Goal: Obtain resource: Download file/media

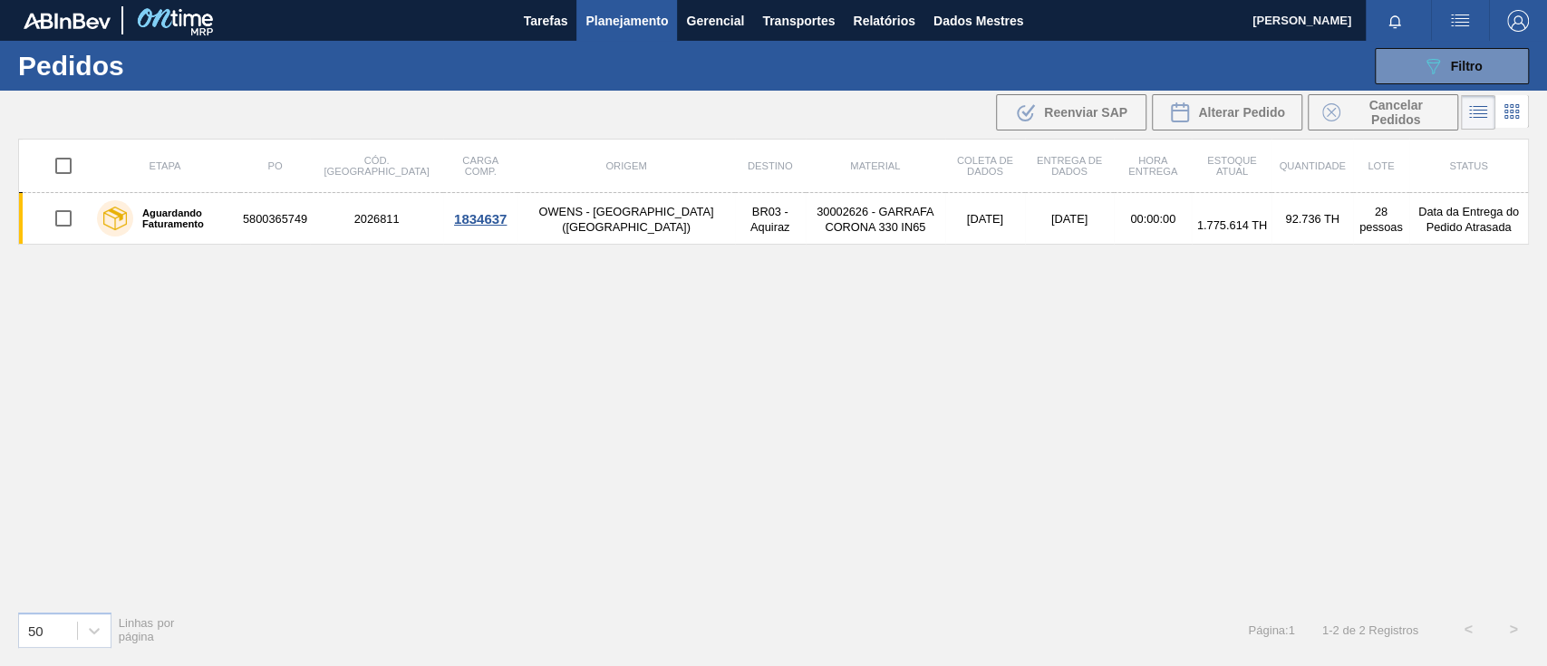
click at [1428, 69] on icon "089F7B8B-B2A5-4AFE-B5C0-19BA573D28AC" at bounding box center [1433, 66] width 22 height 22
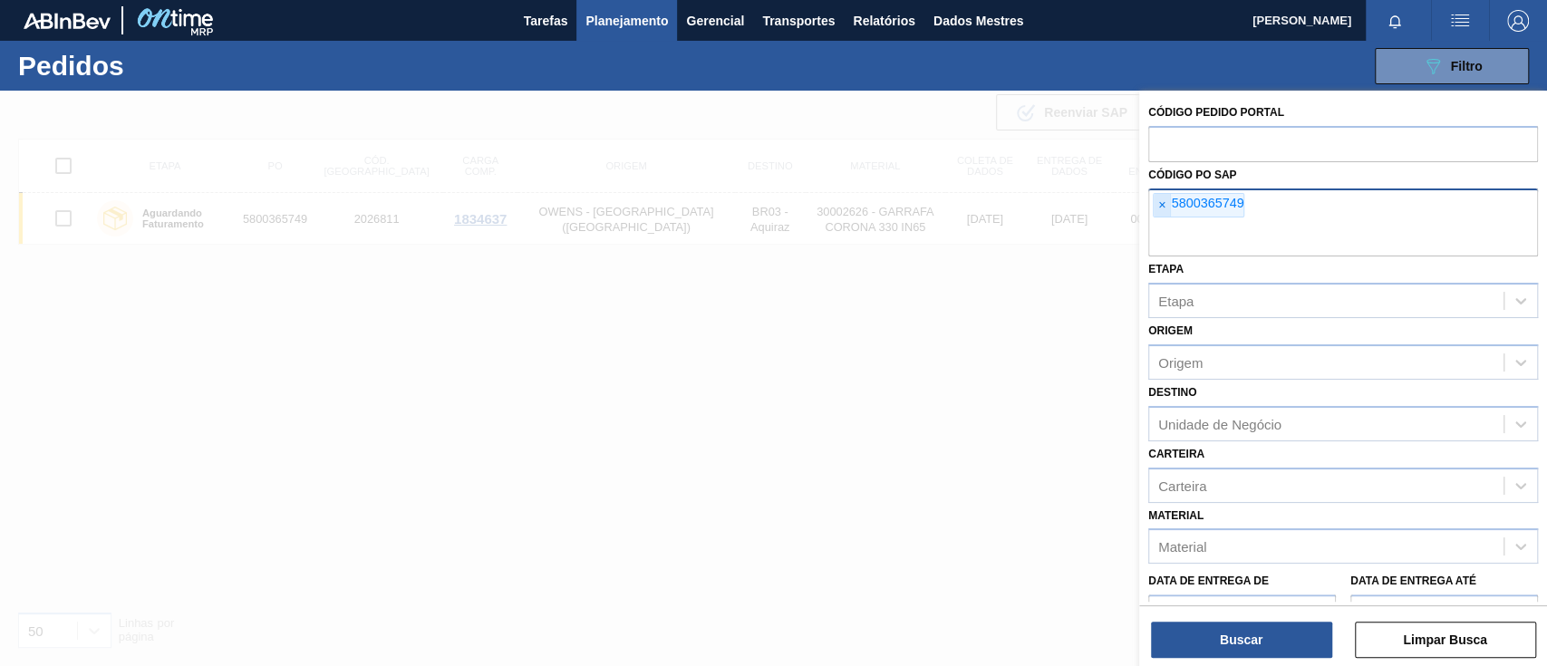
click at [1167, 206] on span "×" at bounding box center [1162, 206] width 17 height 24
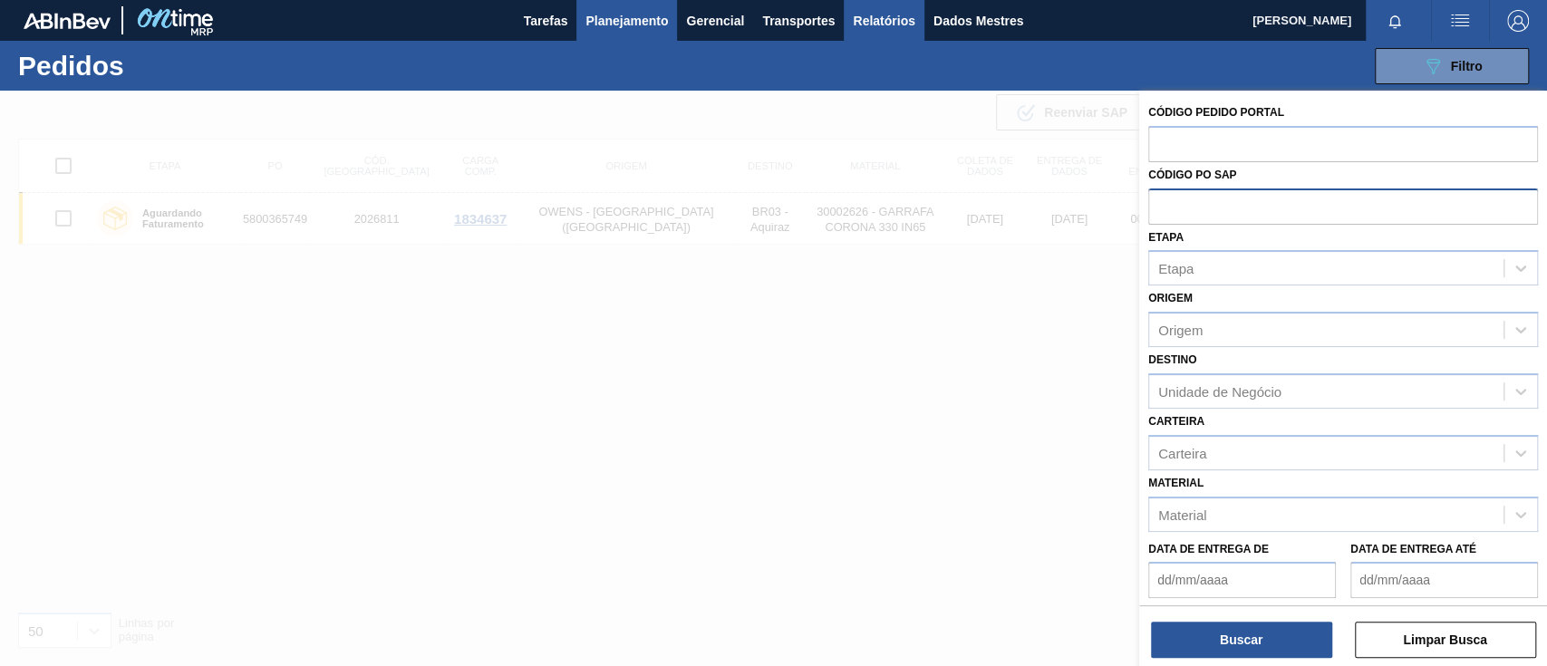
click at [913, 14] on font "Relatórios" at bounding box center [884, 21] width 62 height 15
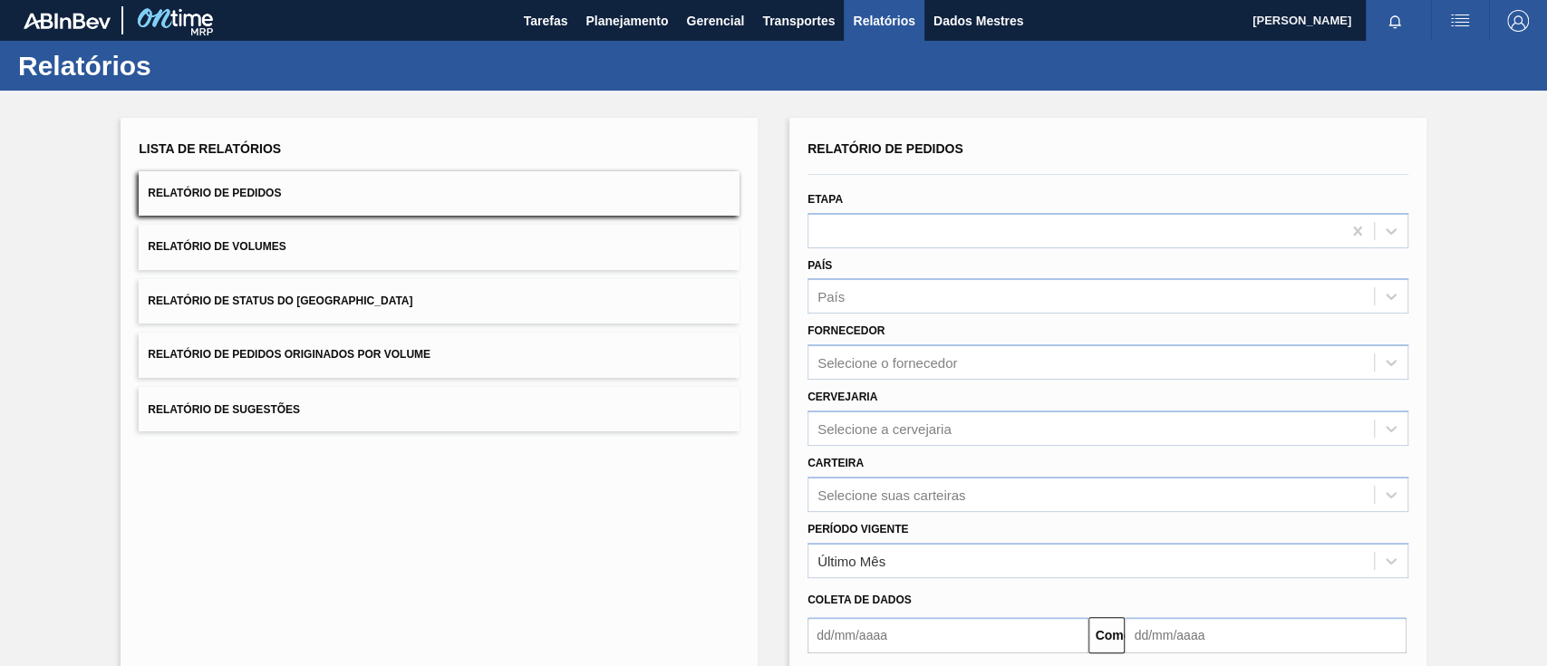
click at [323, 296] on font "Relatório de Status do [GEOGRAPHIC_DATA]" at bounding box center [280, 301] width 265 height 13
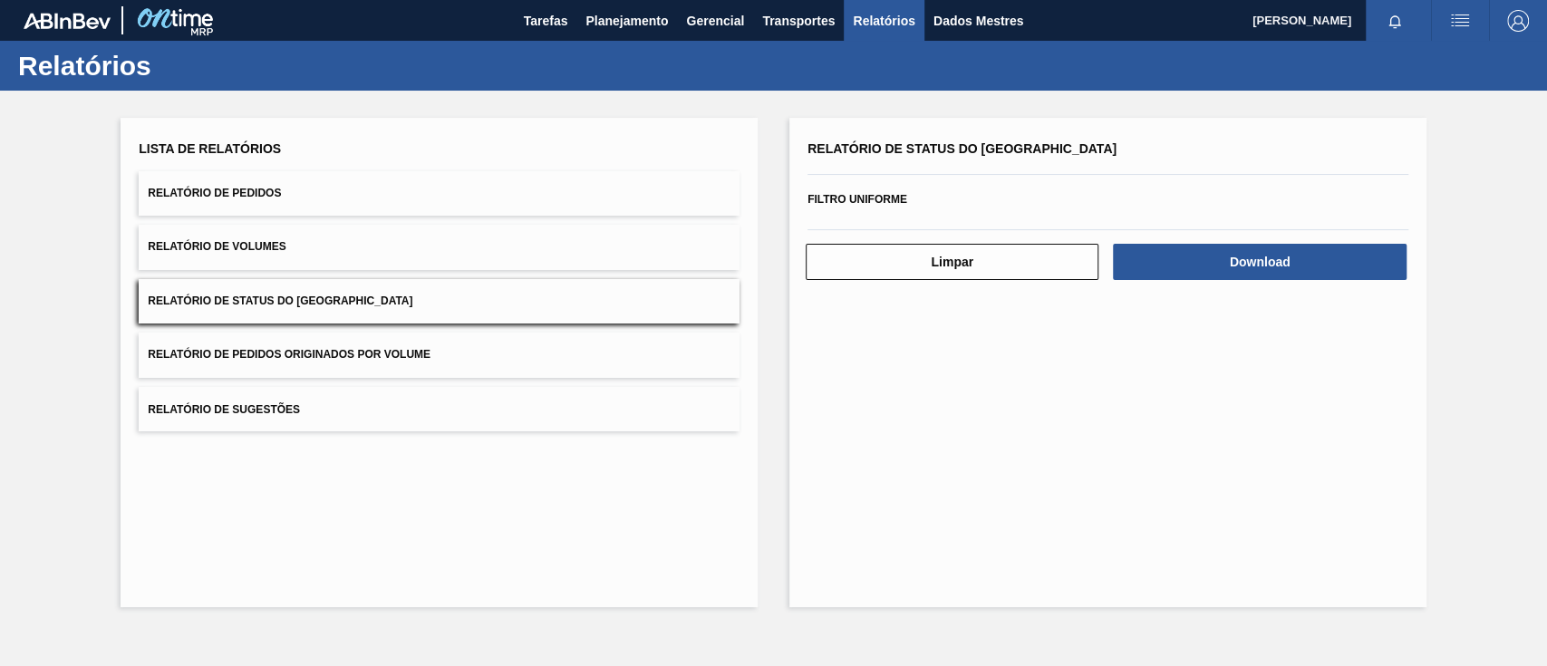
click at [324, 344] on button "Relatório de Pedidos Originados por Volume" at bounding box center [439, 355] width 601 height 44
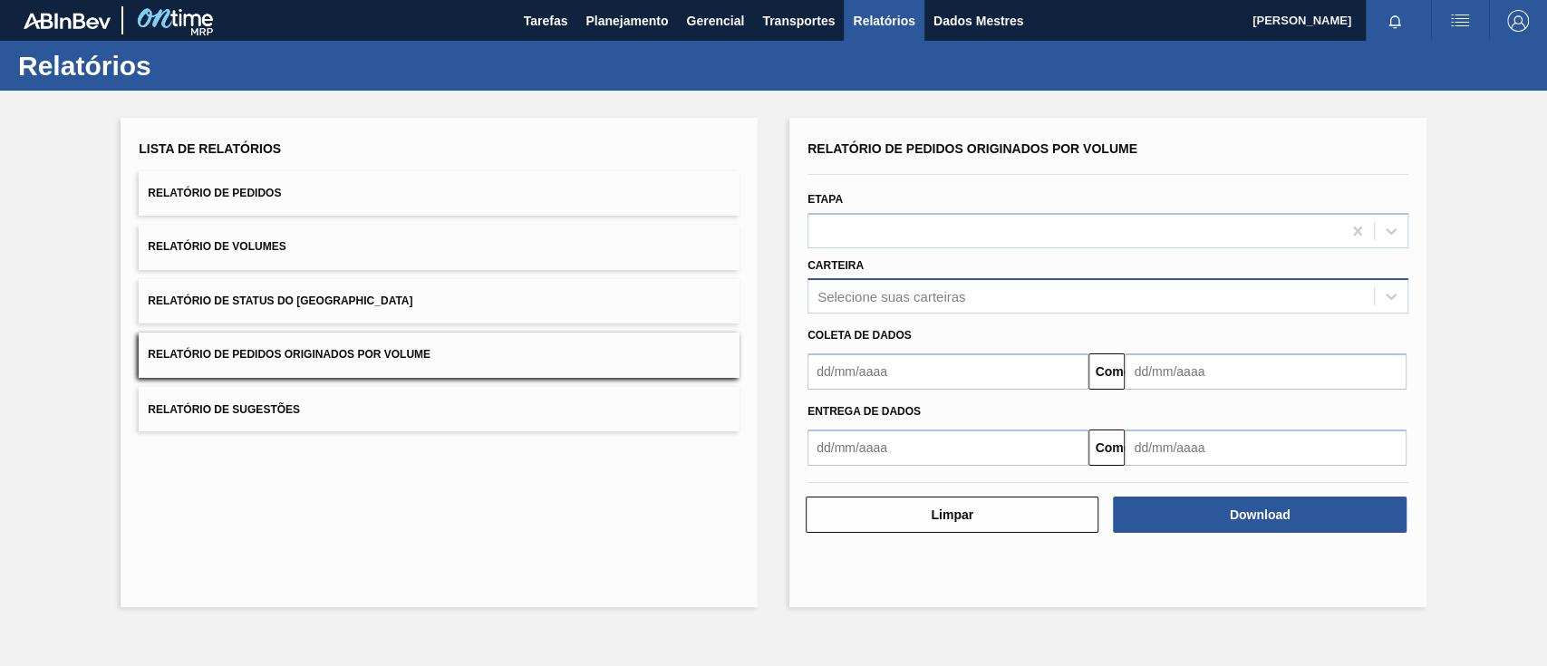
click at [875, 291] on font "Selecione suas carteiras" at bounding box center [891, 296] width 148 height 15
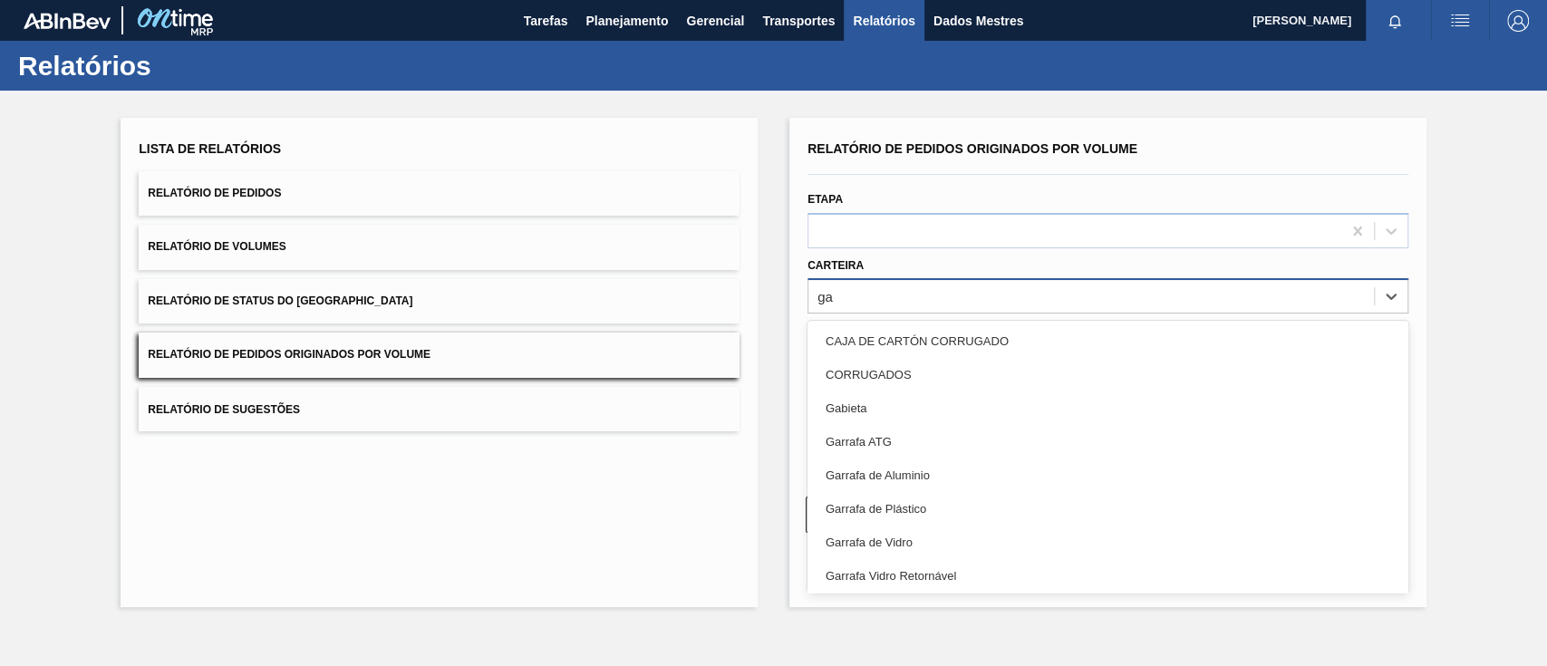
type input "g"
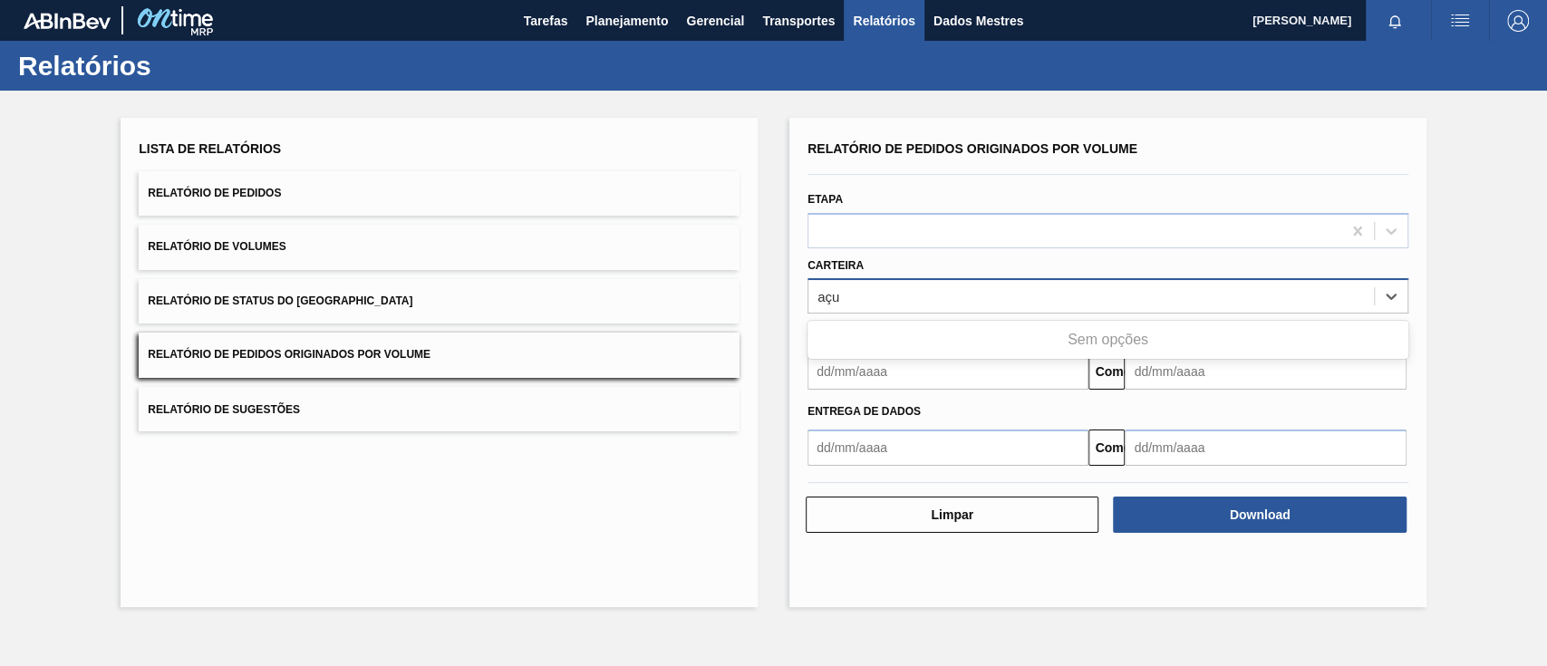
type input "aç"
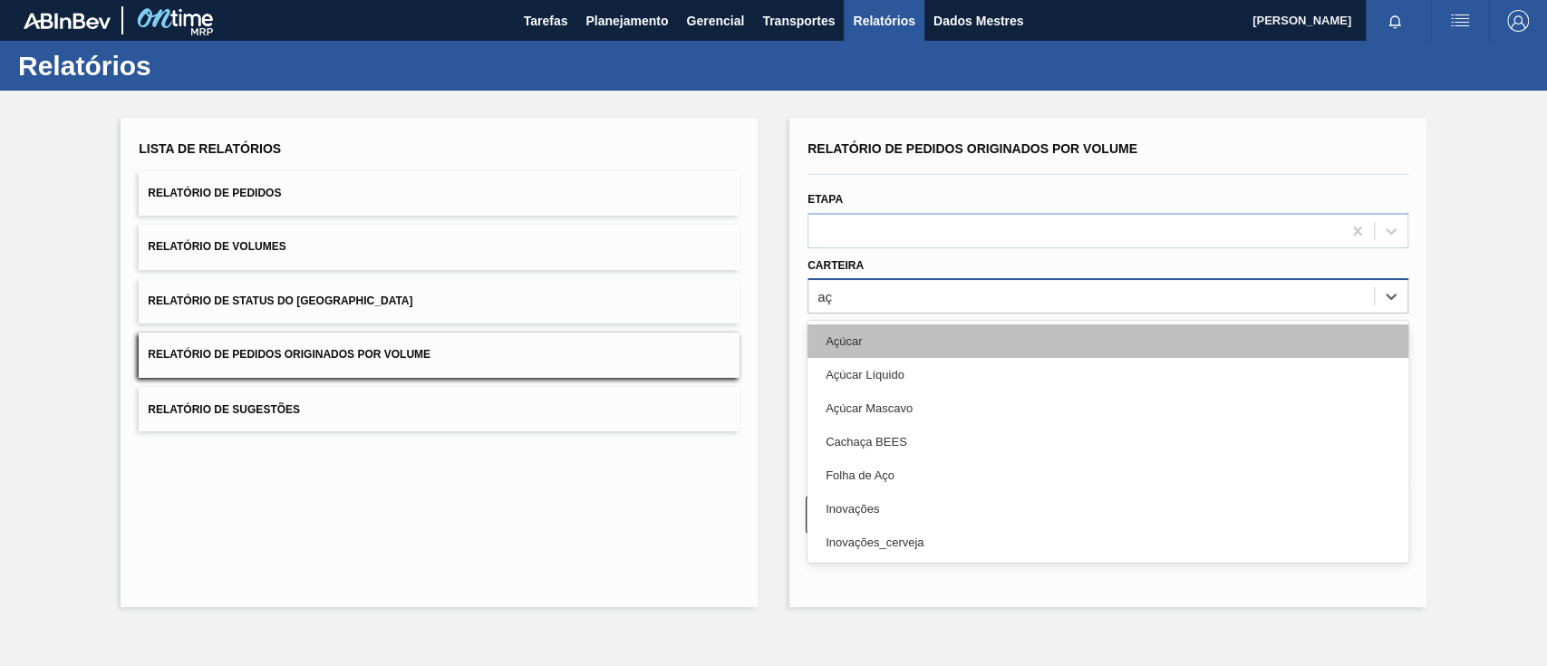
click at [890, 337] on div "Açúcar" at bounding box center [1108, 341] width 601 height 34
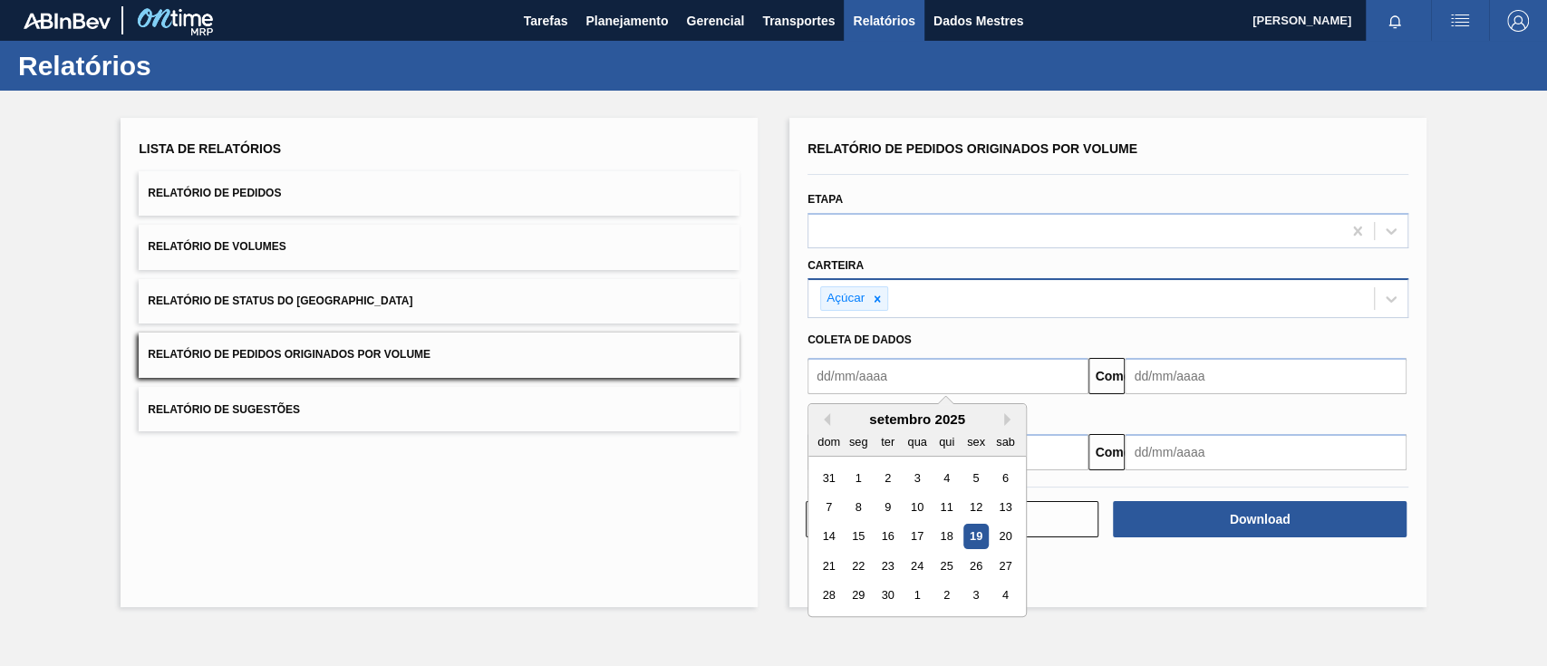
click at [890, 359] on input "text" at bounding box center [948, 376] width 281 height 36
click at [859, 474] on font "1" at bounding box center [859, 478] width 6 height 14
type input "[DATE]"
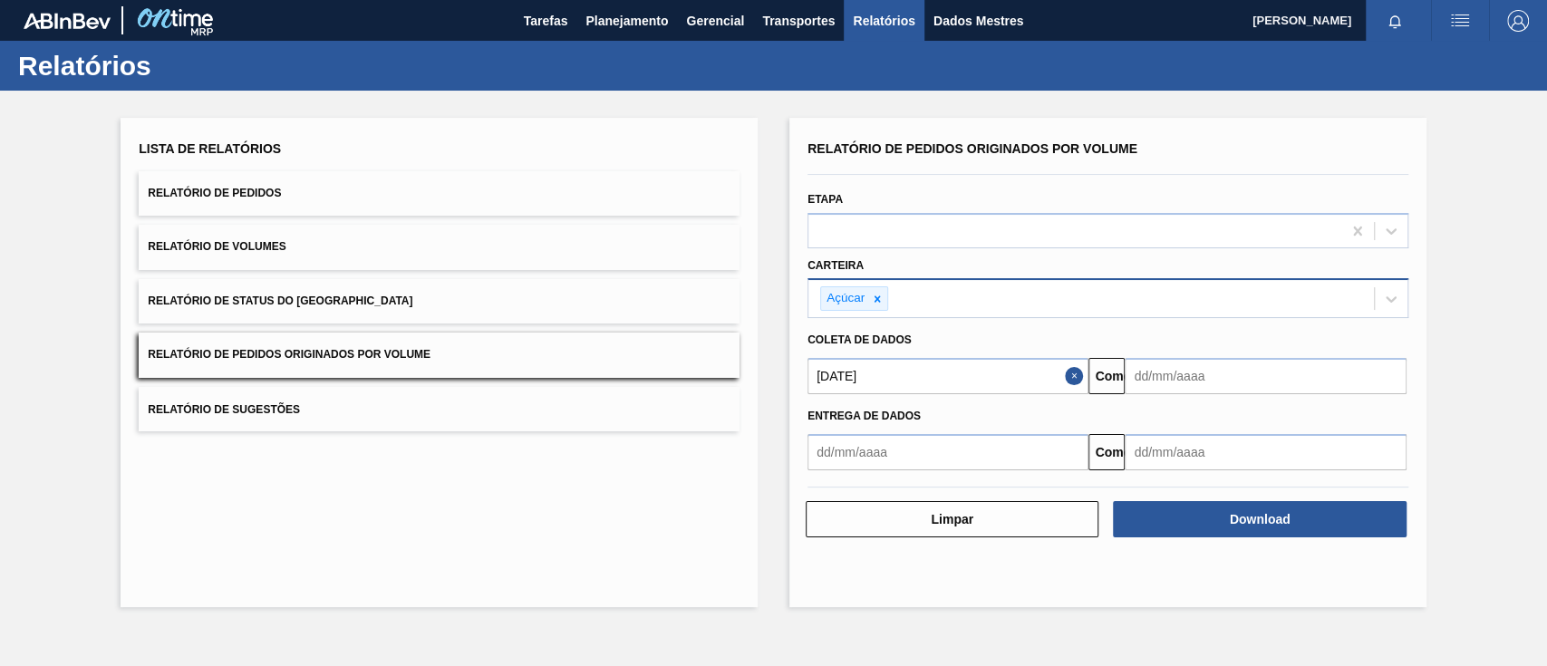
click at [1270, 380] on input "text" at bounding box center [1265, 376] width 281 height 36
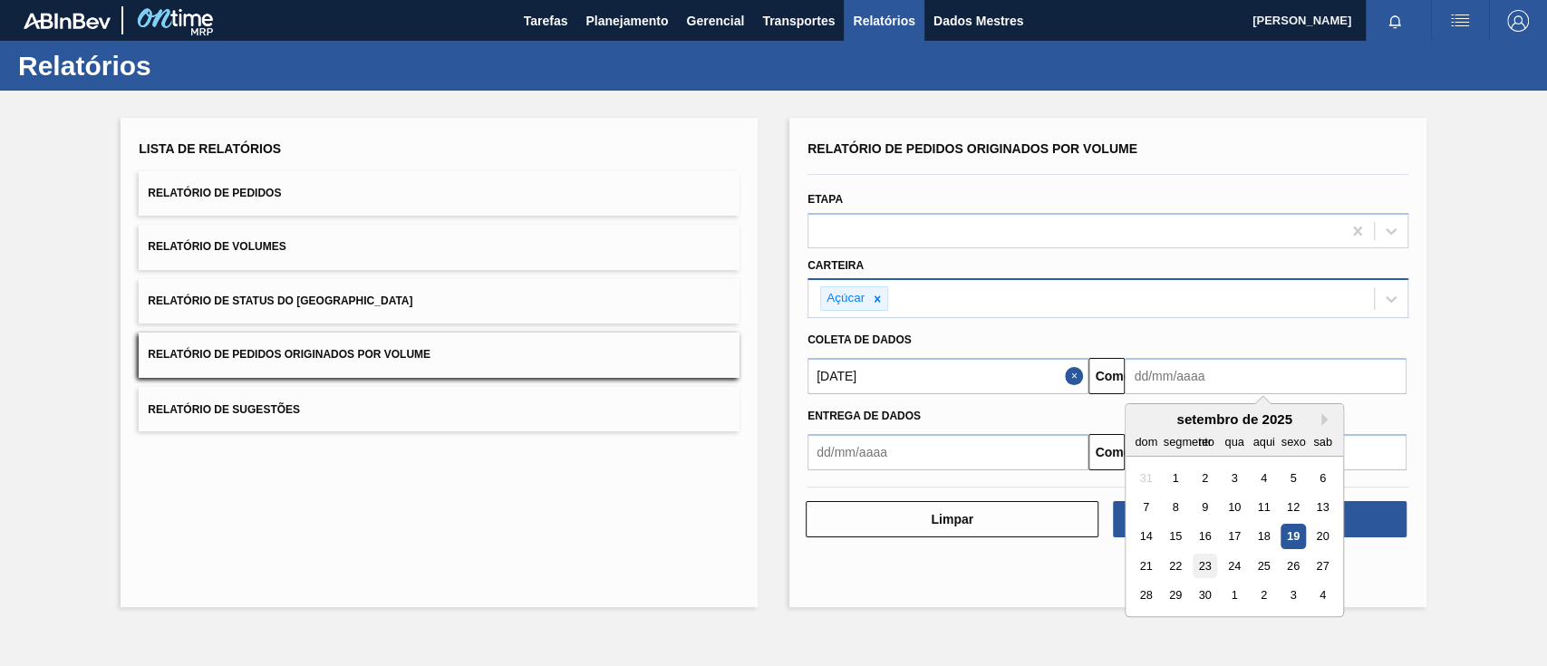
click at [1204, 571] on font "23" at bounding box center [1205, 566] width 13 height 14
type input "[DATE]"
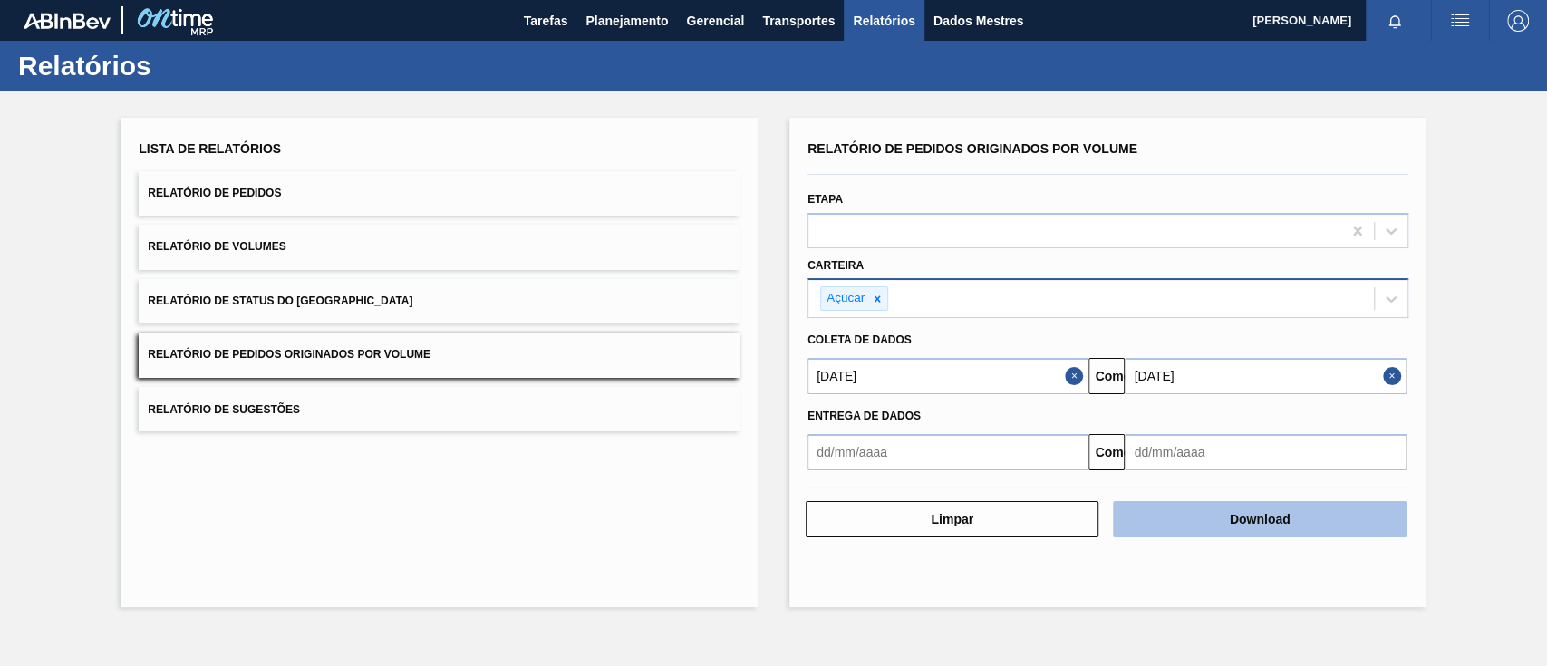
click at [1272, 519] on font "Download" at bounding box center [1260, 519] width 61 height 15
click at [1224, 515] on button "Download" at bounding box center [1259, 519] width 293 height 36
click at [1235, 517] on font "Download" at bounding box center [1260, 519] width 61 height 15
